Goal: Task Accomplishment & Management: Use online tool/utility

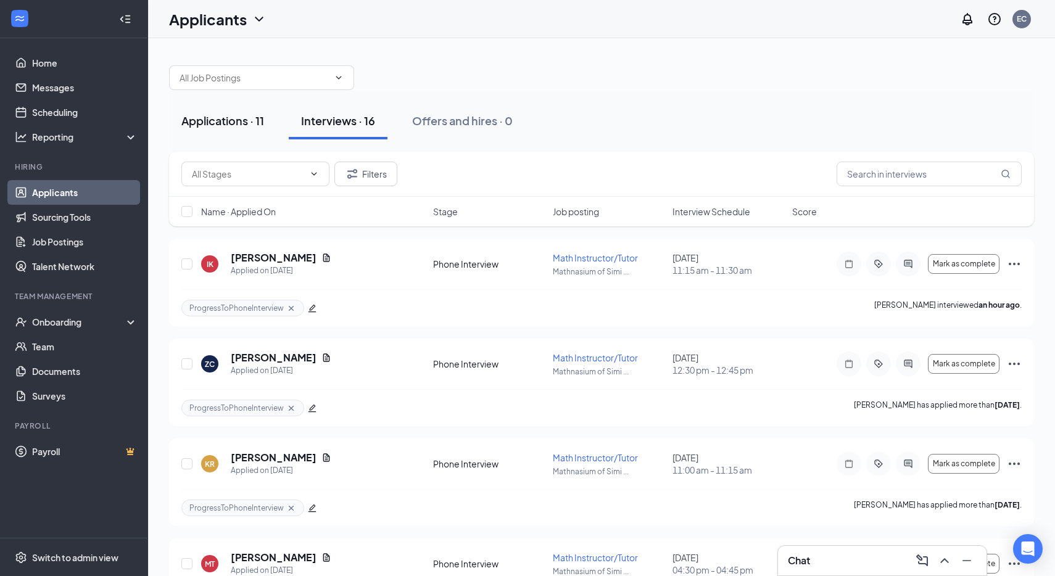
click at [219, 115] on div "Applications · 11" at bounding box center [222, 120] width 83 height 15
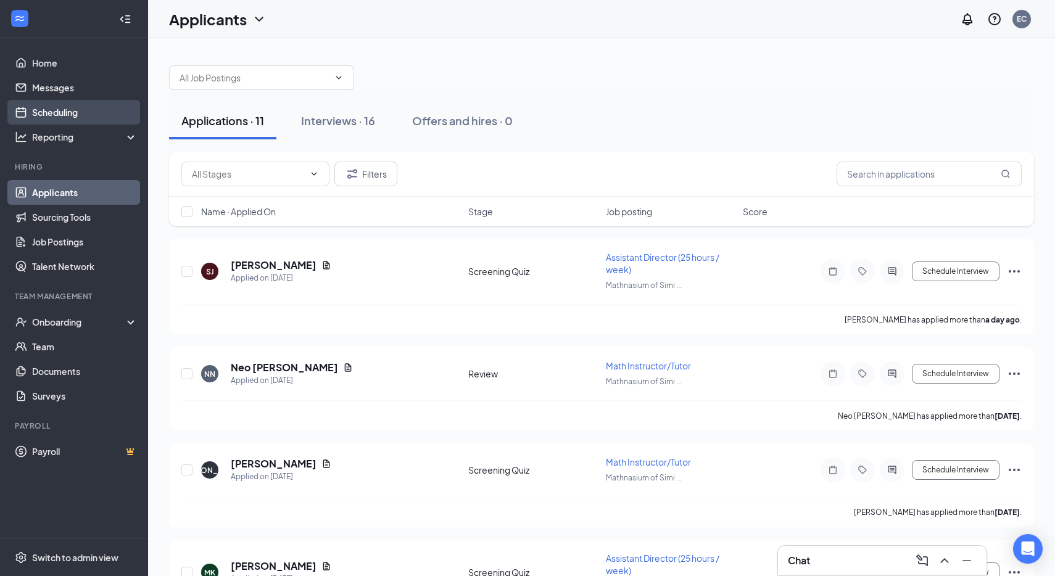
click at [50, 109] on link "Scheduling" at bounding box center [84, 112] width 105 height 25
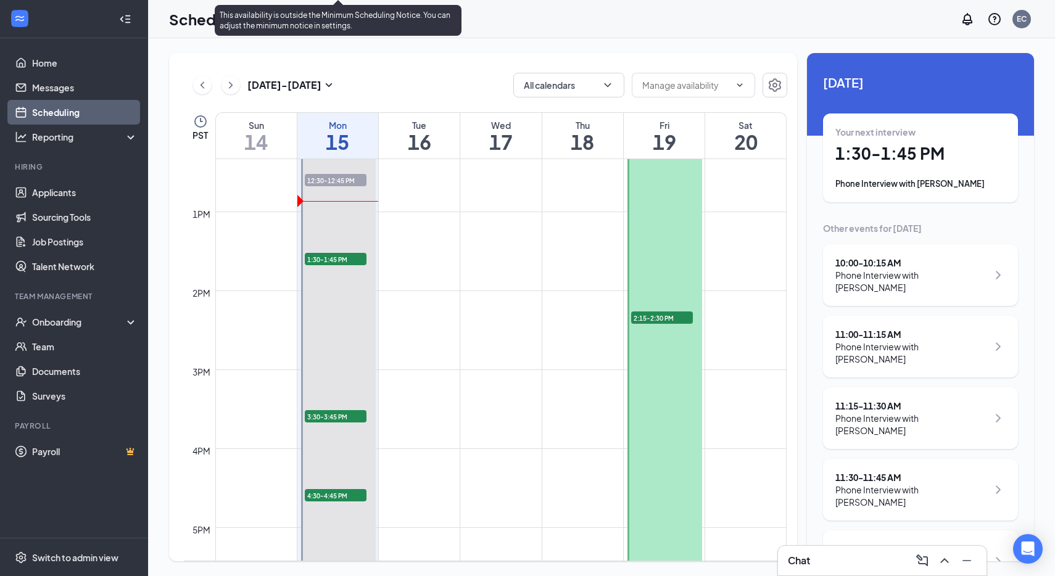
scroll to position [964, 0]
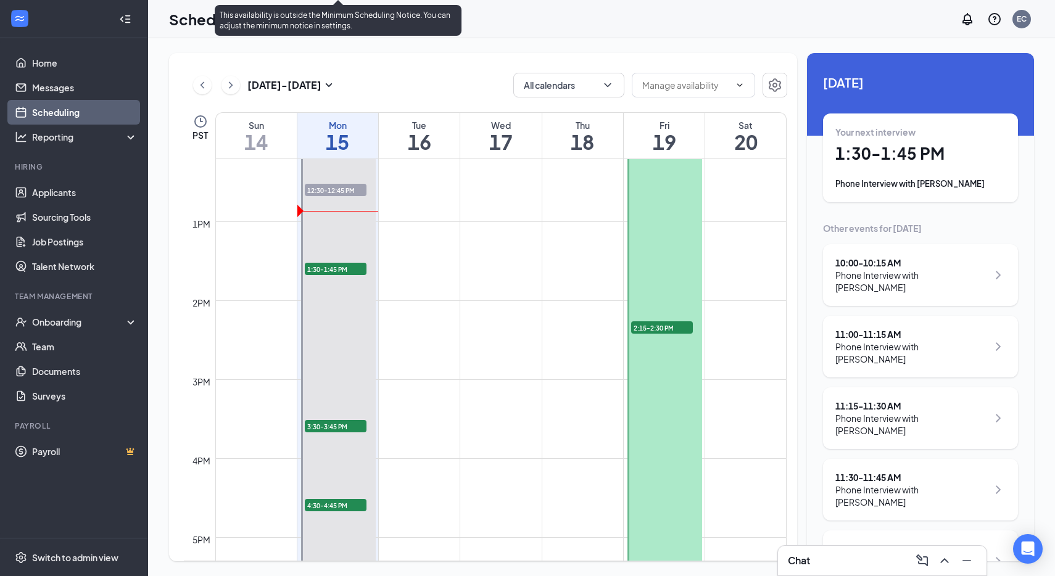
click at [315, 270] on span "1:30-1:45 PM" at bounding box center [336, 269] width 62 height 12
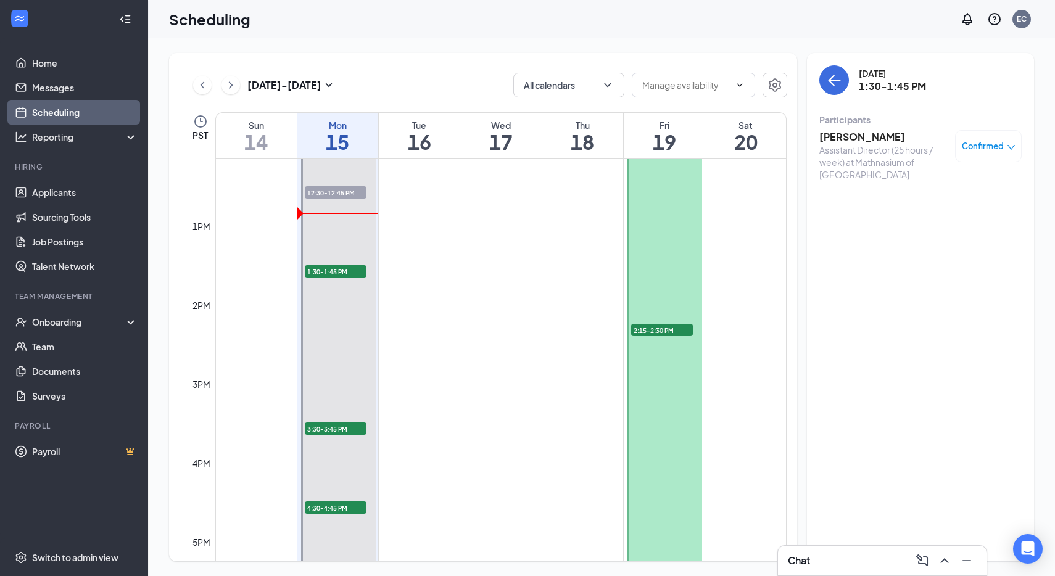
scroll to position [985, 0]
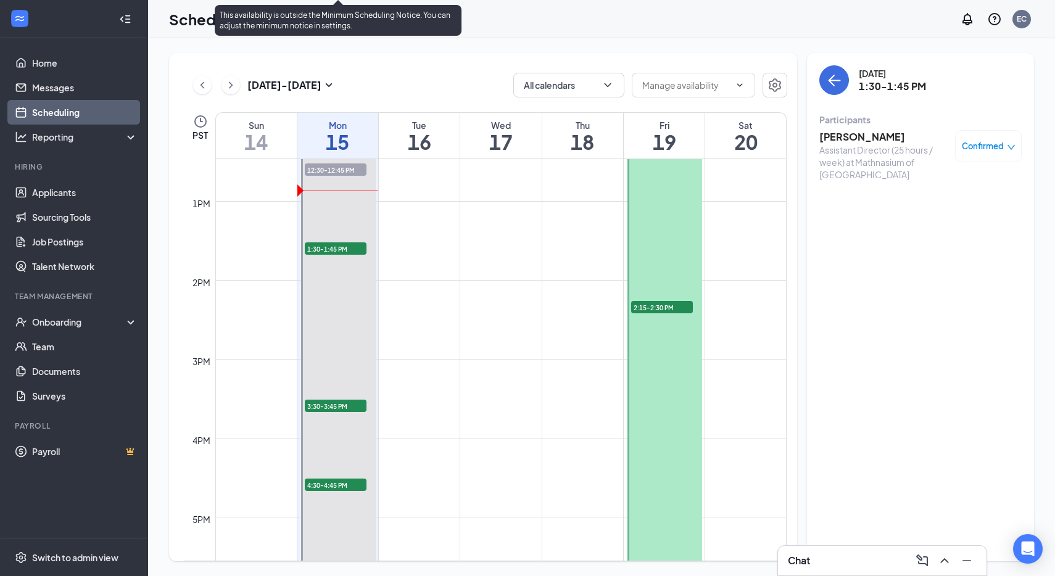
click at [329, 408] on span "3:30-3:45 PM" at bounding box center [336, 406] width 62 height 12
click at [325, 490] on span "4:30-4:45 PM" at bounding box center [336, 485] width 62 height 12
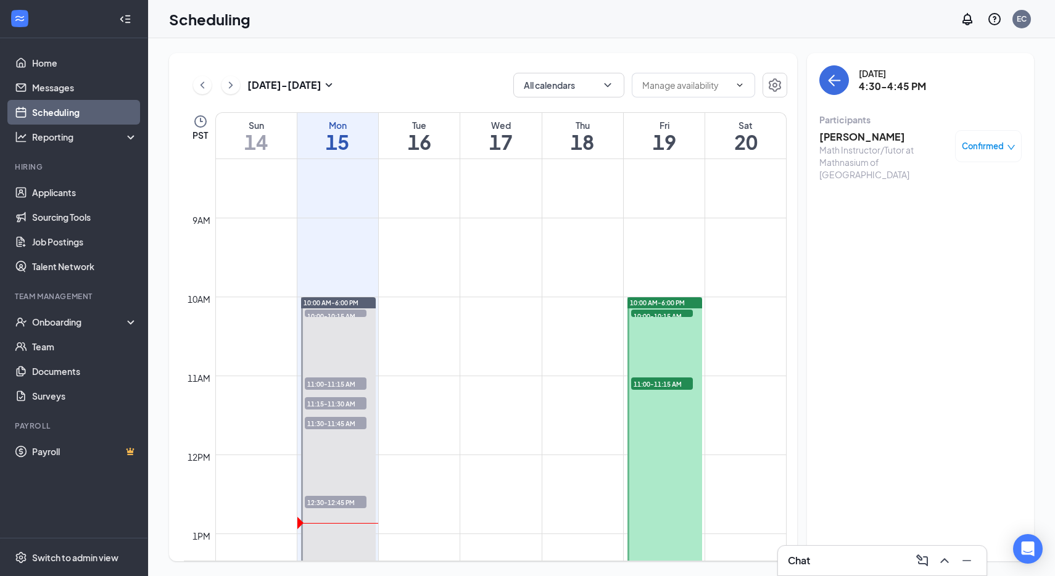
scroll to position [599, 0]
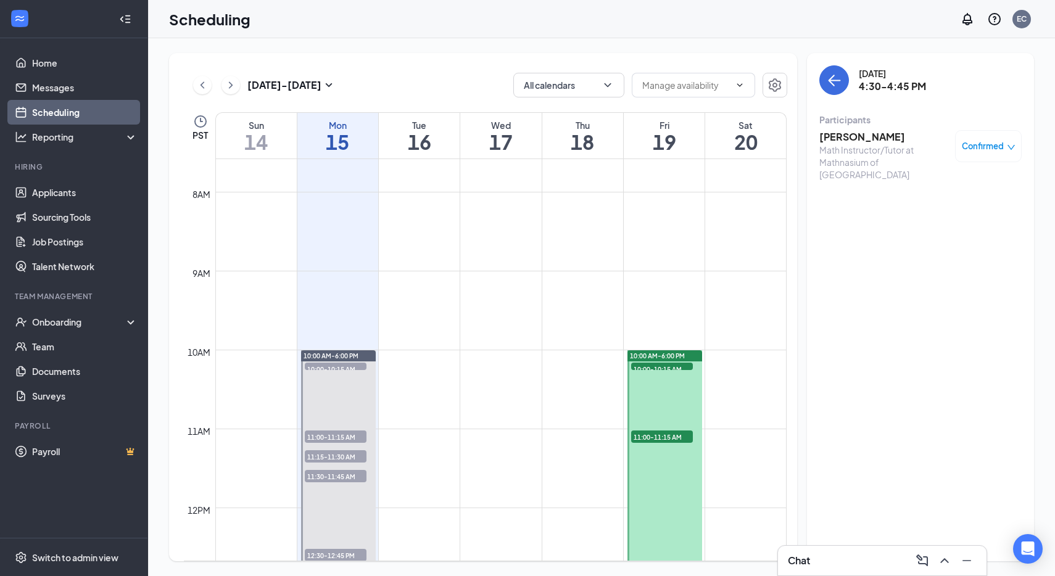
click at [658, 365] on span "10:00-10:15 AM" at bounding box center [662, 369] width 62 height 12
click at [655, 433] on span "11:00-11:15 AM" at bounding box center [662, 437] width 62 height 12
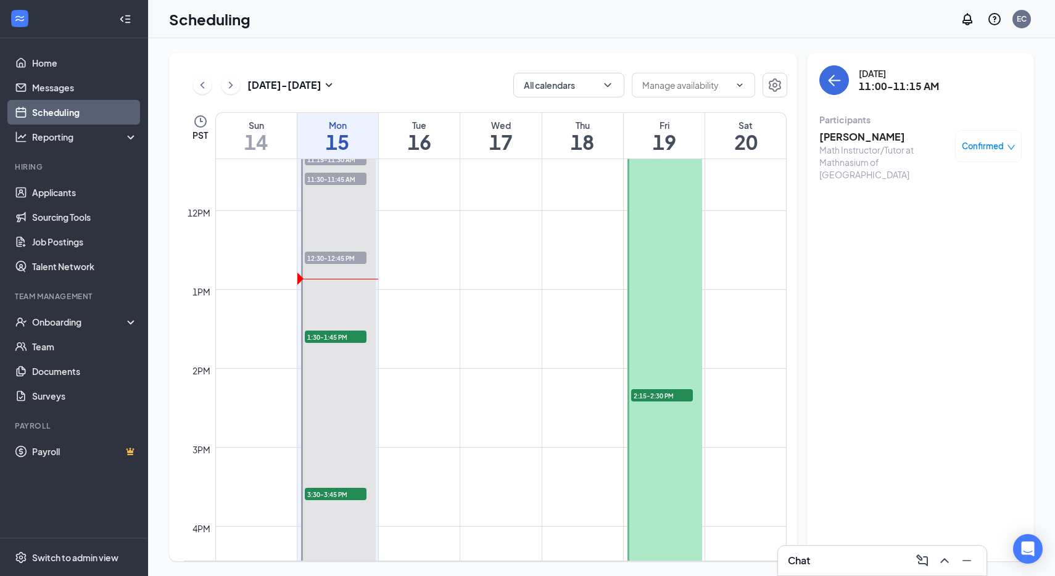
scroll to position [920, 0]
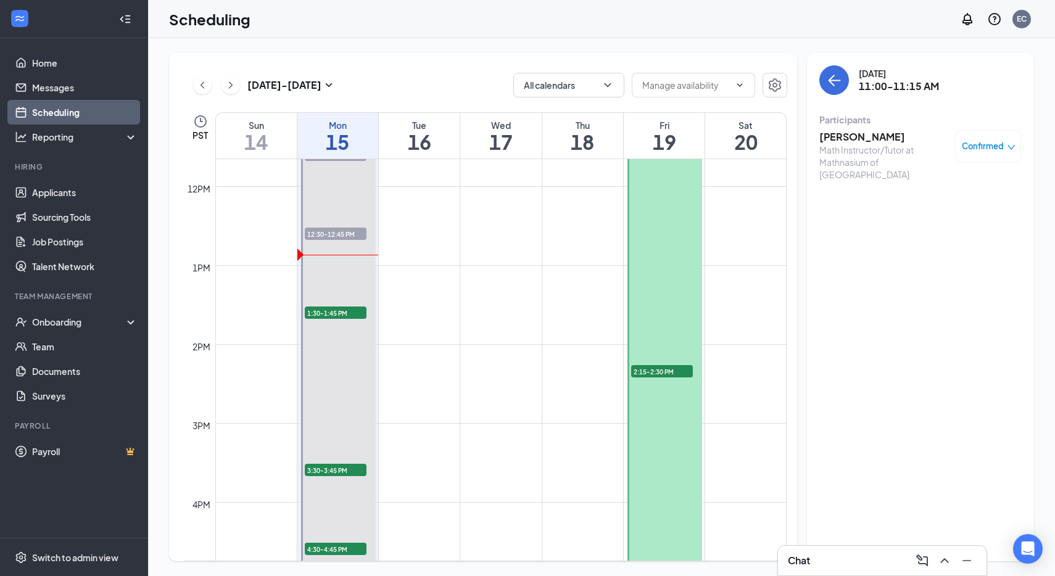
click at [639, 371] on span "2:15-2:30 PM" at bounding box center [662, 371] width 62 height 12
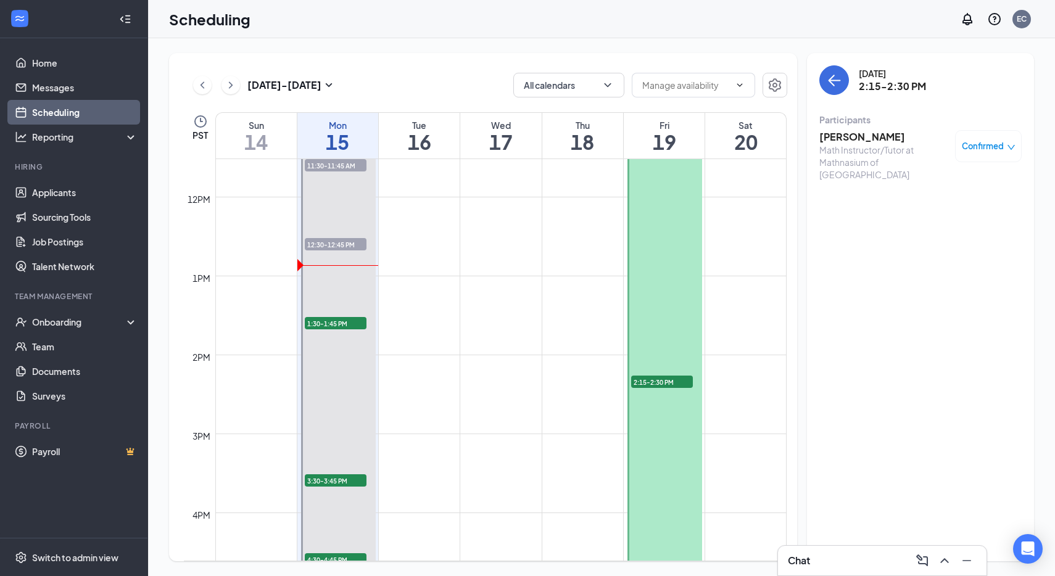
scroll to position [726, 0]
